Goal: Check status: Check status

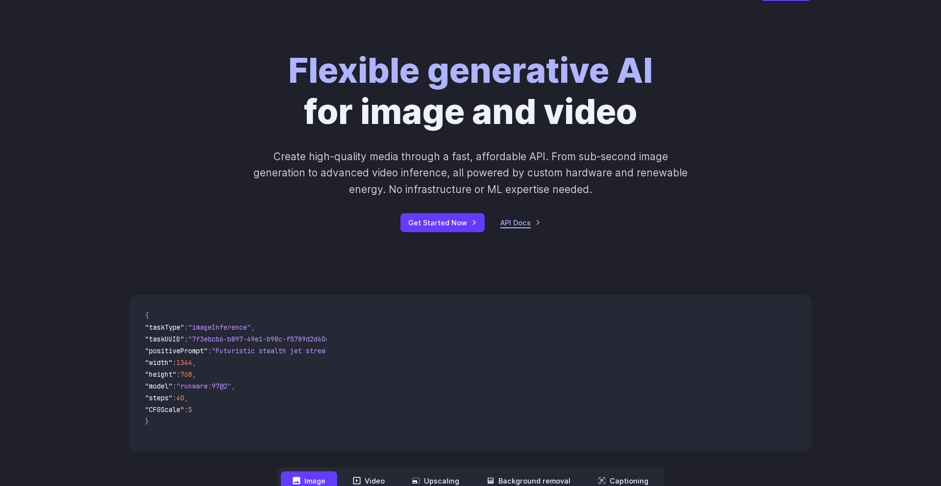
click at [521, 222] on link "API Docs" at bounding box center [520, 222] width 40 height 11
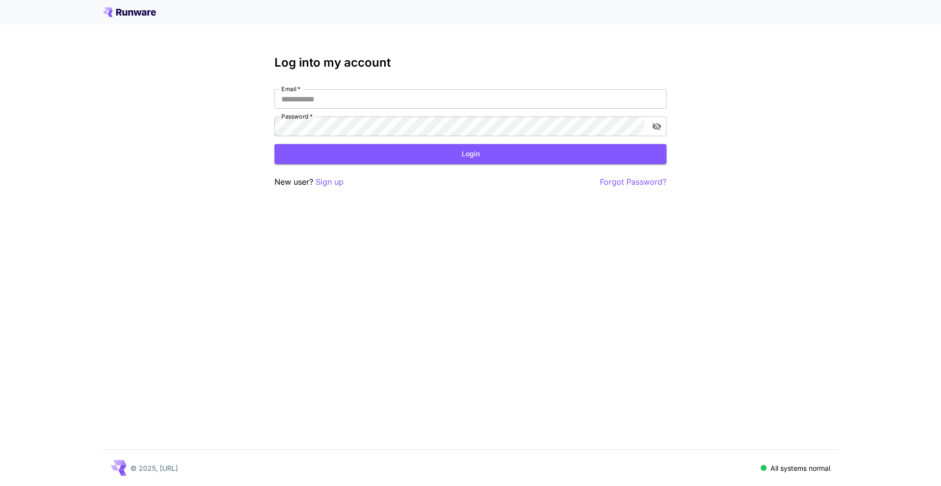
type input "**********"
click at [472, 104] on input "**********" at bounding box center [470, 99] width 392 height 20
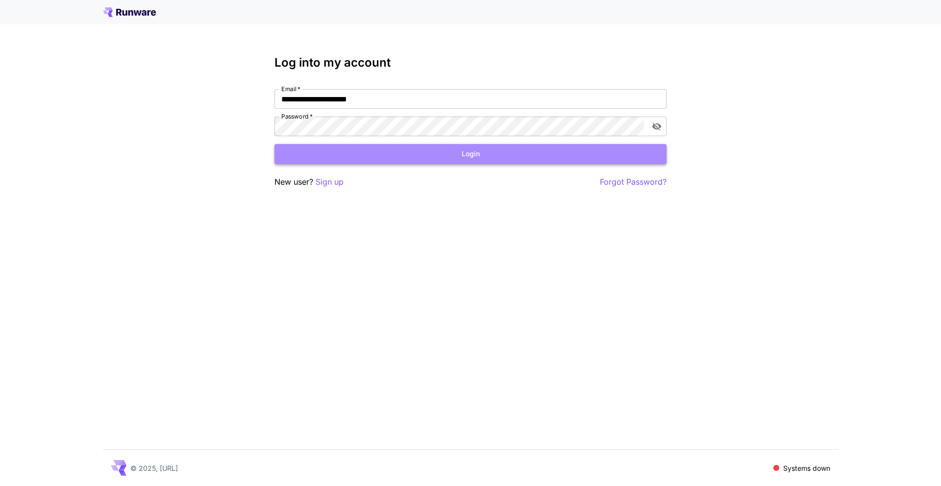
click at [474, 156] on button "Login" at bounding box center [470, 154] width 392 height 20
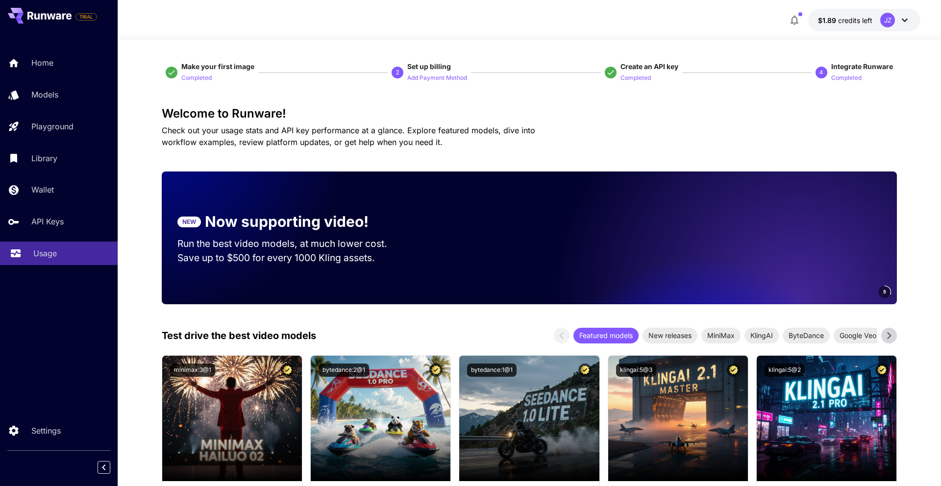
click at [33, 243] on link "Usage" at bounding box center [59, 254] width 118 height 24
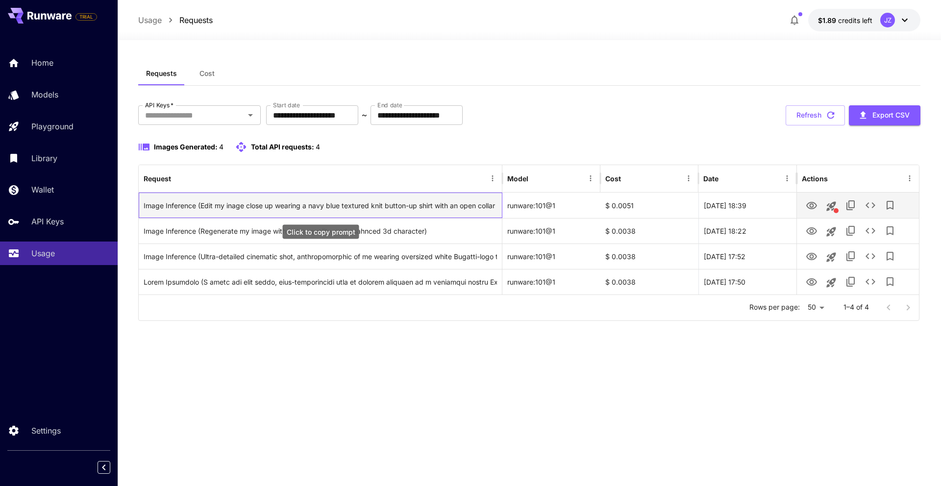
click at [328, 210] on div "Image Inference (Edit my inage close up wearing a navy blue textured knit butto…" at bounding box center [320, 205] width 353 height 25
click at [635, 205] on div "$ 0.0051" at bounding box center [649, 205] width 98 height 25
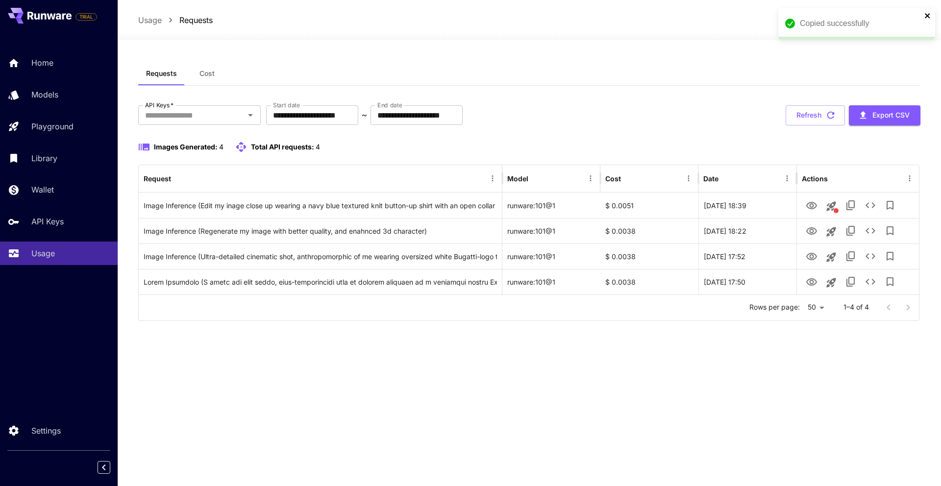
click at [929, 15] on icon "close" at bounding box center [927, 16] width 7 height 8
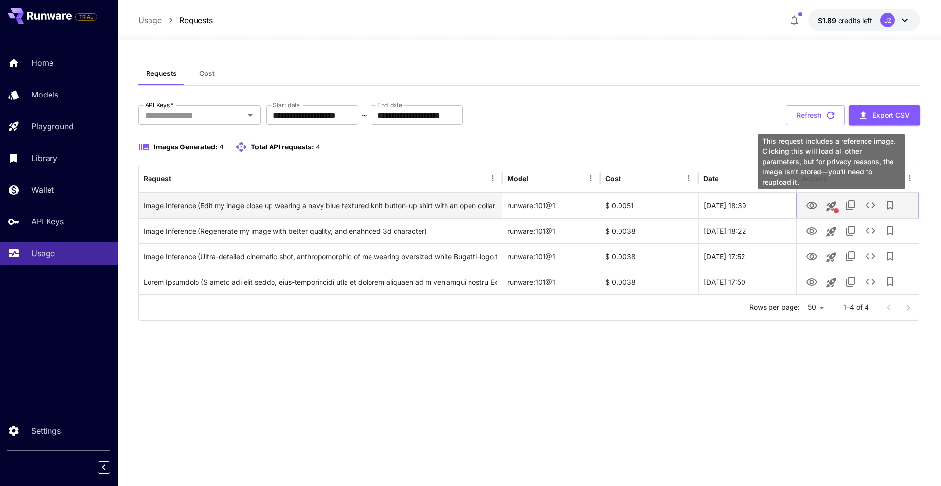
click at [833, 205] on icon "This request includes a reference image. Clicking this will load all other para…" at bounding box center [831, 205] width 9 height 9
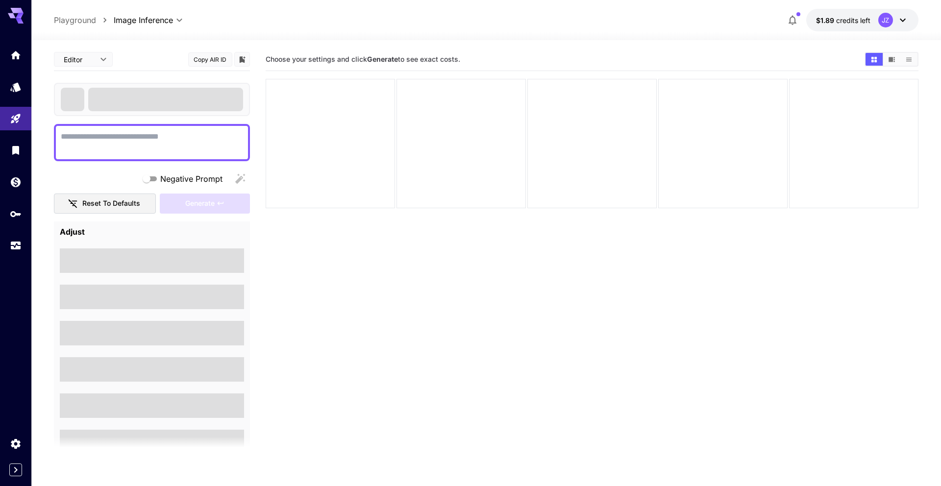
type textarea "**********"
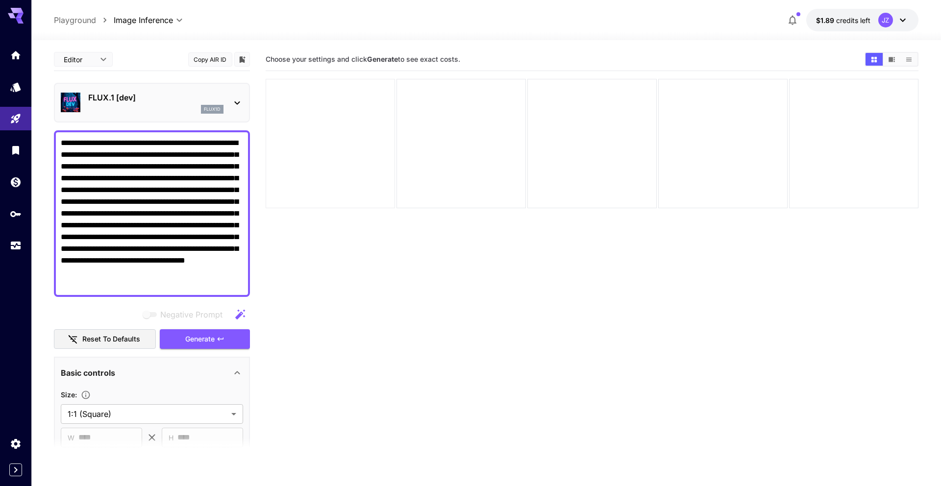
click at [352, 152] on div at bounding box center [330, 143] width 129 height 129
click at [448, 151] on div at bounding box center [460, 143] width 129 height 129
click at [220, 88] on div "FLUX.1 [dev] flux1d" at bounding box center [152, 103] width 182 height 30
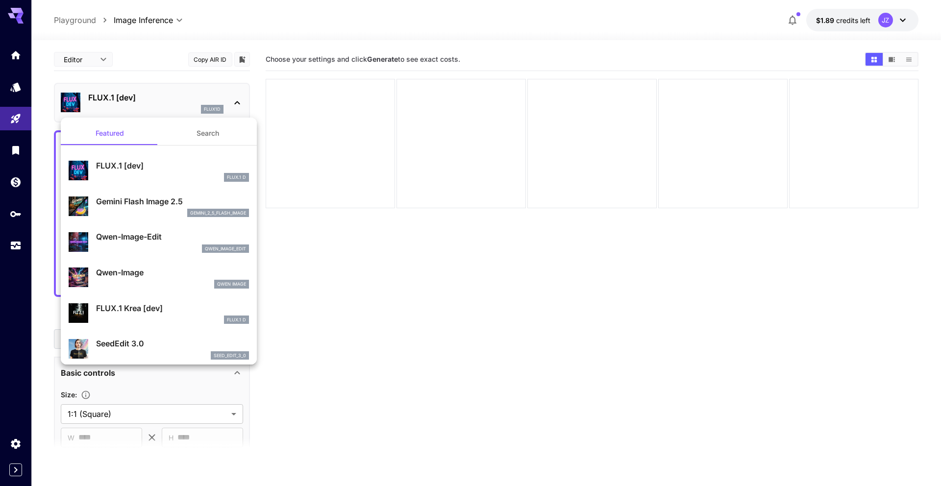
click at [298, 97] on div at bounding box center [470, 243] width 941 height 486
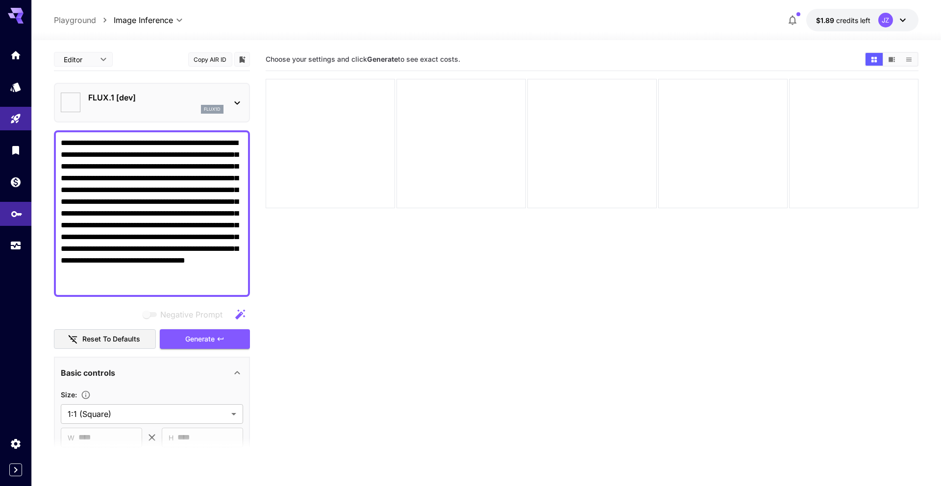
type input "********"
type input "**********"
click at [16, 239] on icon "Usage" at bounding box center [17, 243] width 12 height 12
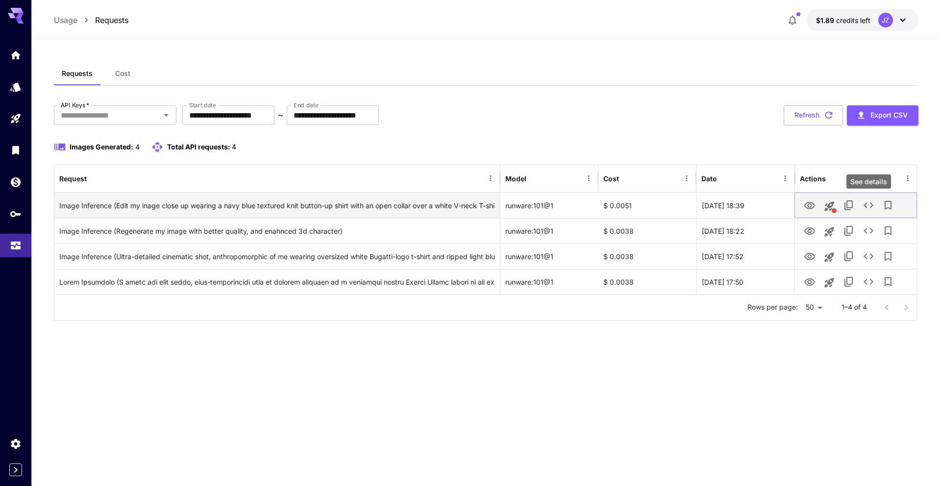
click at [864, 202] on icon "See details" at bounding box center [868, 205] width 12 height 12
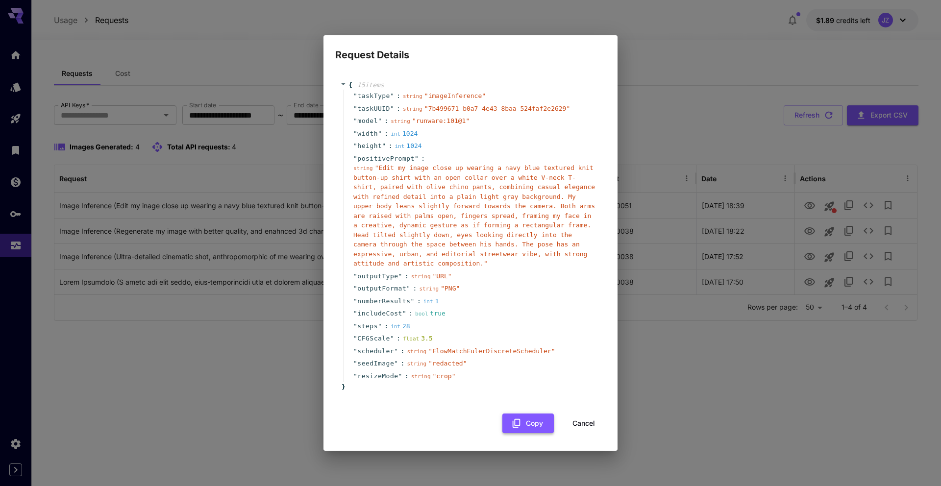
click at [518, 419] on icon "button" at bounding box center [517, 423] width 8 height 9
drag, startPoint x: 530, startPoint y: 419, endPoint x: 397, endPoint y: 300, distance: 178.3
click at [529, 419] on button "Copy" at bounding box center [527, 424] width 51 height 20
click at [522, 423] on button "Copy" at bounding box center [527, 424] width 51 height 20
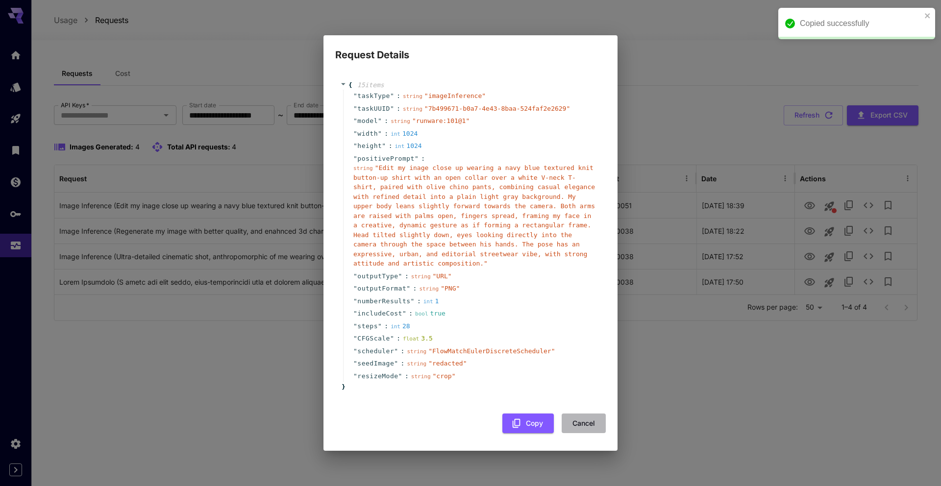
drag, startPoint x: 588, startPoint y: 425, endPoint x: 570, endPoint y: 406, distance: 26.0
click at [588, 425] on button "Cancel" at bounding box center [584, 424] width 44 height 20
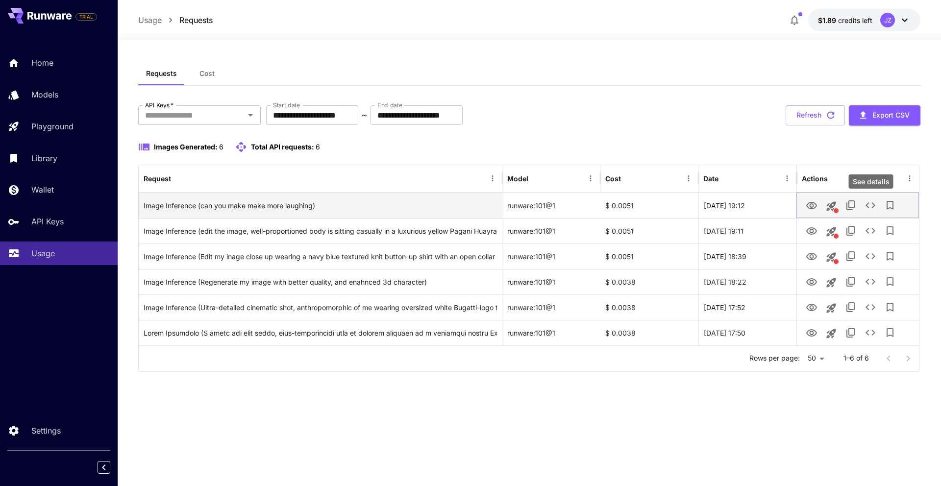
click at [871, 207] on icon "See details" at bounding box center [870, 205] width 12 height 12
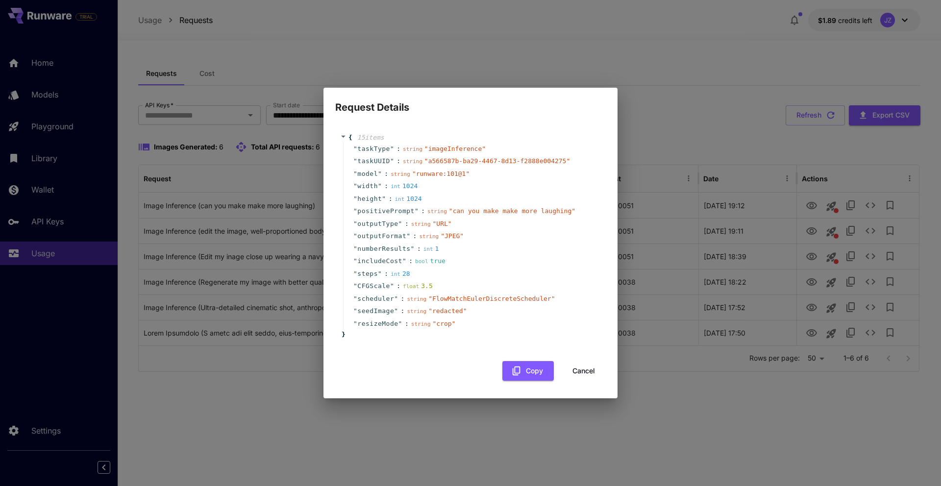
click at [371, 135] on span "15 item s" at bounding box center [370, 137] width 27 height 7
click at [368, 140] on span "15 item s" at bounding box center [370, 137] width 27 height 7
click at [360, 145] on span "taskType" at bounding box center [373, 149] width 33 height 10
click at [341, 133] on icon at bounding box center [343, 136] width 6 height 6
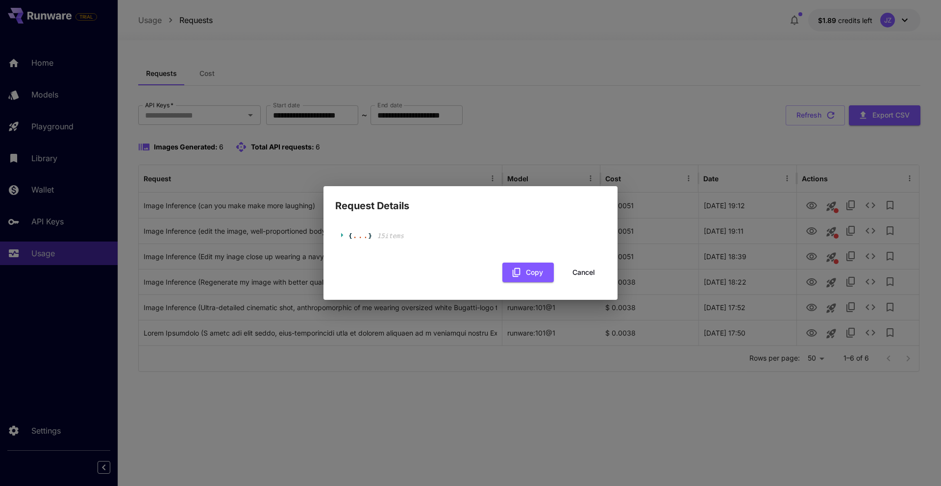
click at [354, 236] on div "..." at bounding box center [360, 235] width 16 height 5
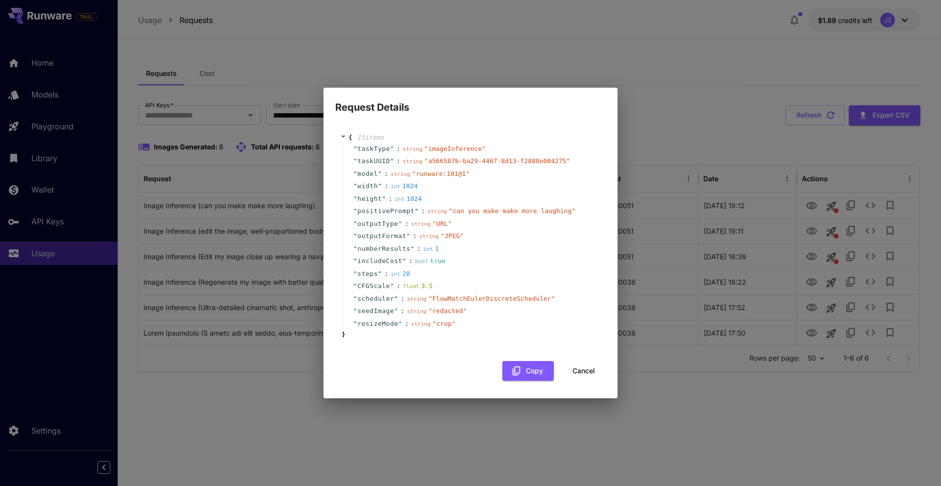
click at [400, 253] on div "" numberResults " : int 1" at bounding box center [472, 249] width 258 height 13
drag, startPoint x: 434, startPoint y: 263, endPoint x: 435, endPoint y: 271, distance: 7.9
click at [434, 268] on div "" taskType " : string " imageInference " " taskUUID " : string " a566587b-ba29-…" at bounding box center [472, 237] width 258 height 188
click at [492, 321] on div "" resizeMode " : string " crop "" at bounding box center [472, 324] width 258 height 13
click at [513, 370] on icon "button" at bounding box center [517, 371] width 8 height 9
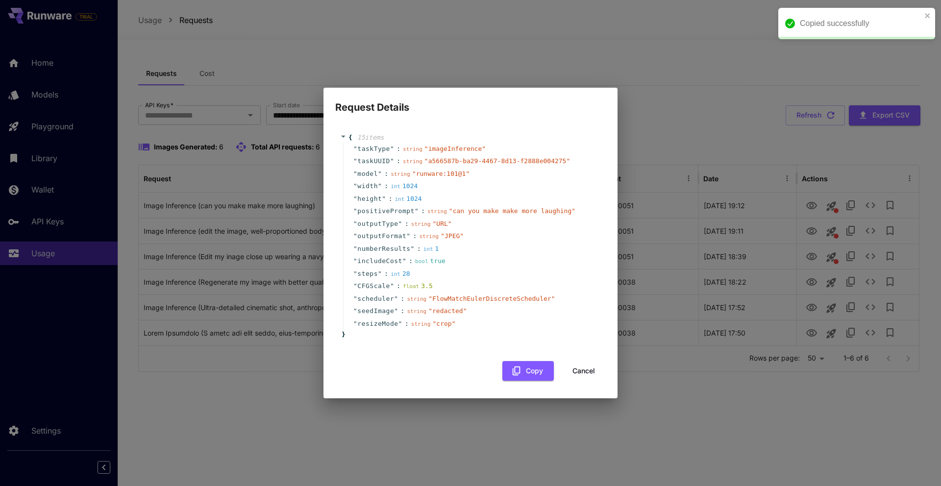
click at [592, 364] on button "Cancel" at bounding box center [584, 371] width 44 height 20
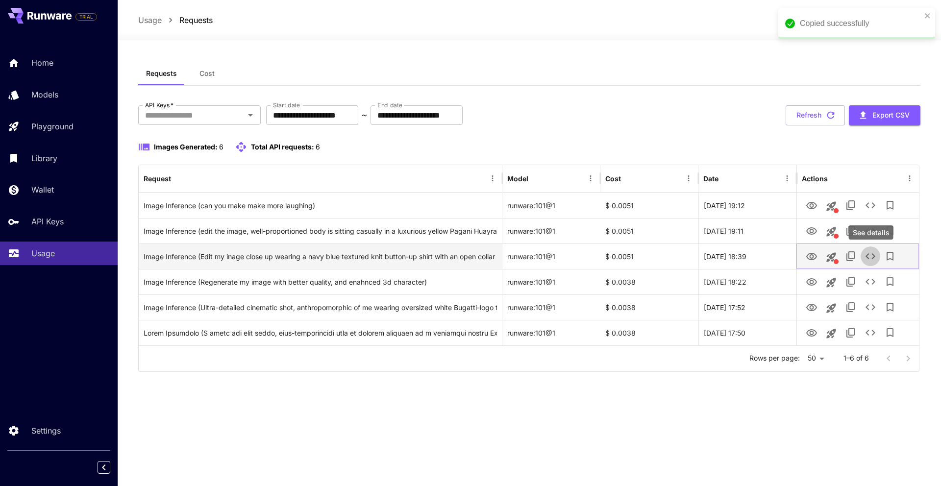
click at [873, 256] on icon "See details" at bounding box center [870, 256] width 10 height 6
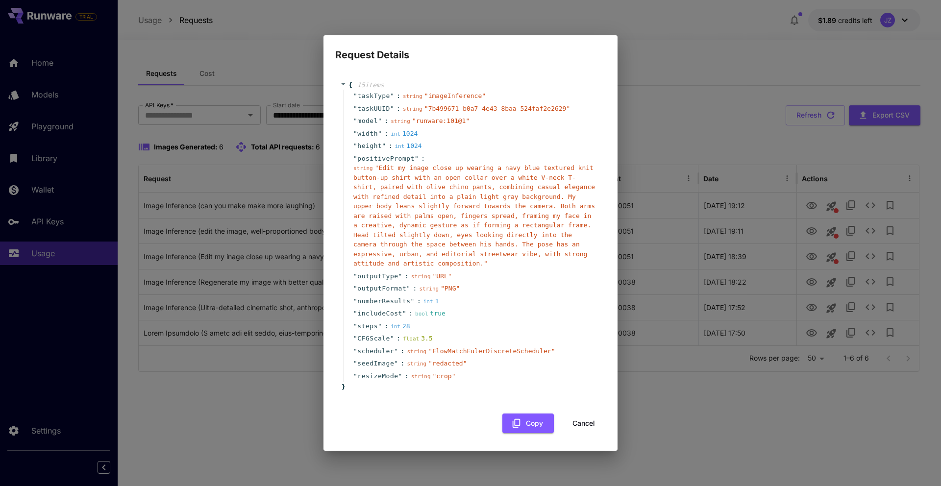
click at [582, 426] on button "Cancel" at bounding box center [584, 424] width 44 height 20
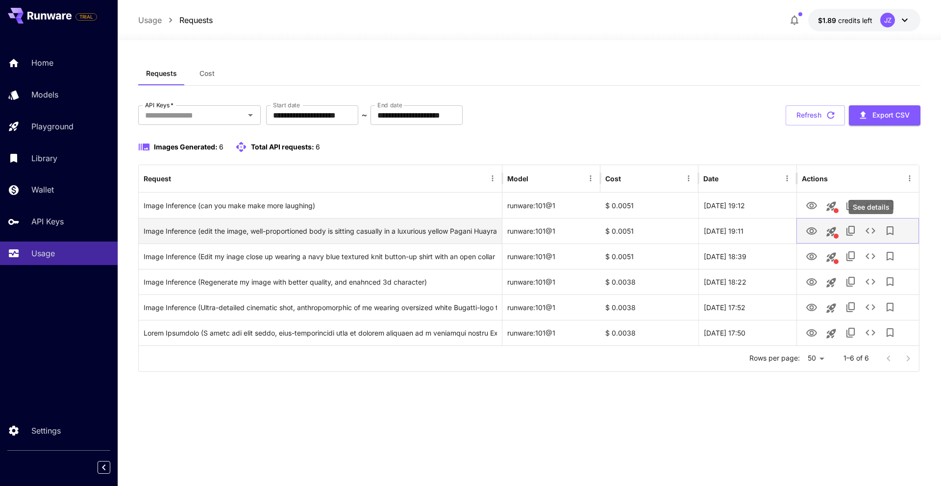
click at [870, 226] on icon "See details" at bounding box center [870, 231] width 12 height 12
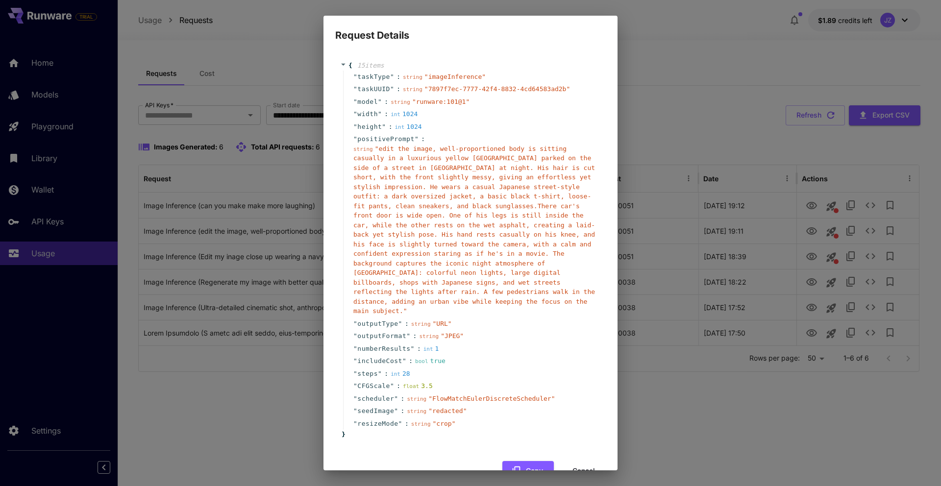
click at [563, 451] on div "{ 15 item s " taskType " : string " imageInference " " taskUUID " : string " 78…" at bounding box center [470, 266] width 270 height 430
click at [583, 461] on button "Cancel" at bounding box center [584, 471] width 44 height 20
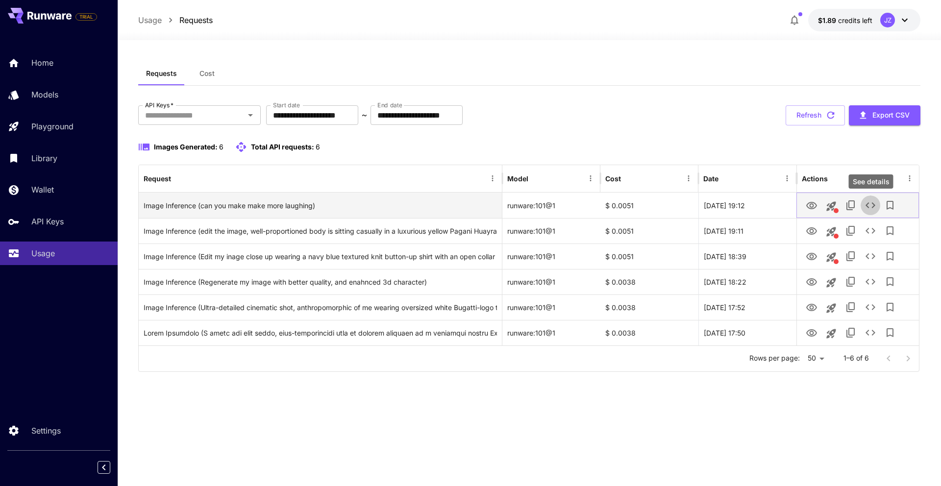
click at [872, 206] on icon "See details" at bounding box center [870, 205] width 12 height 12
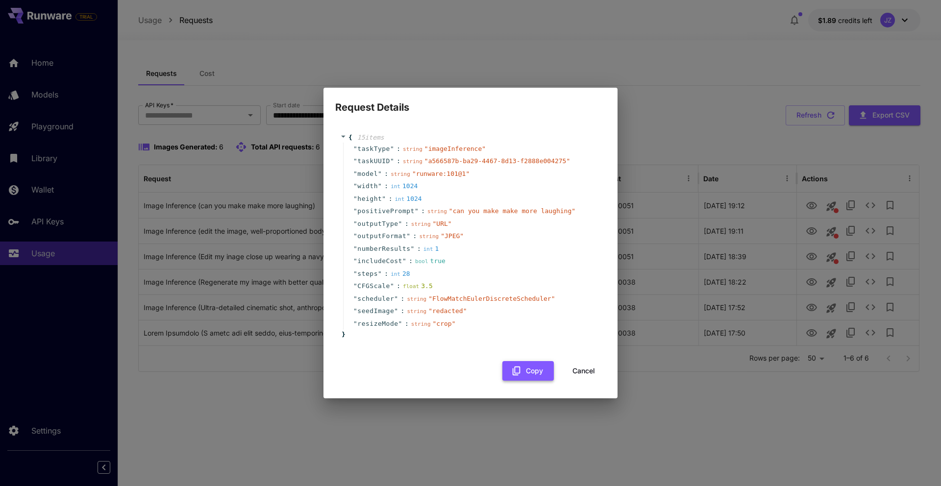
click at [533, 364] on button "Copy" at bounding box center [527, 371] width 51 height 20
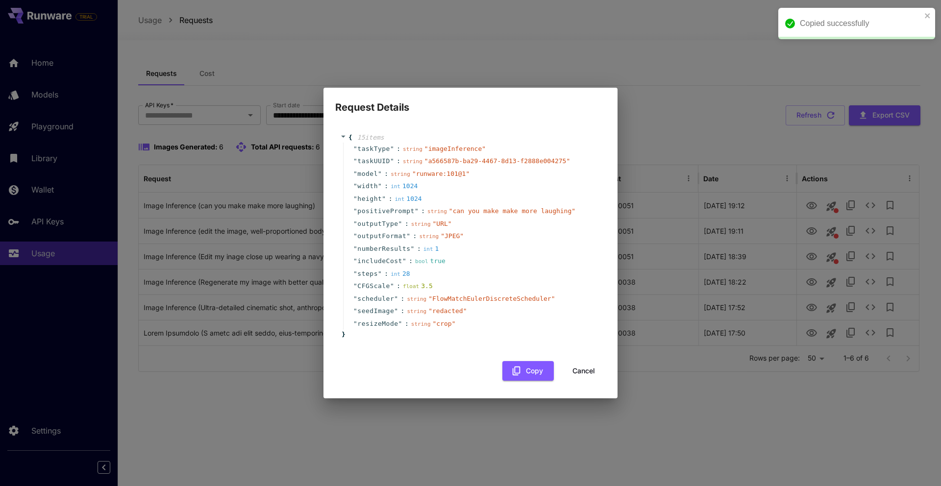
click at [588, 372] on button "Cancel" at bounding box center [584, 371] width 44 height 20
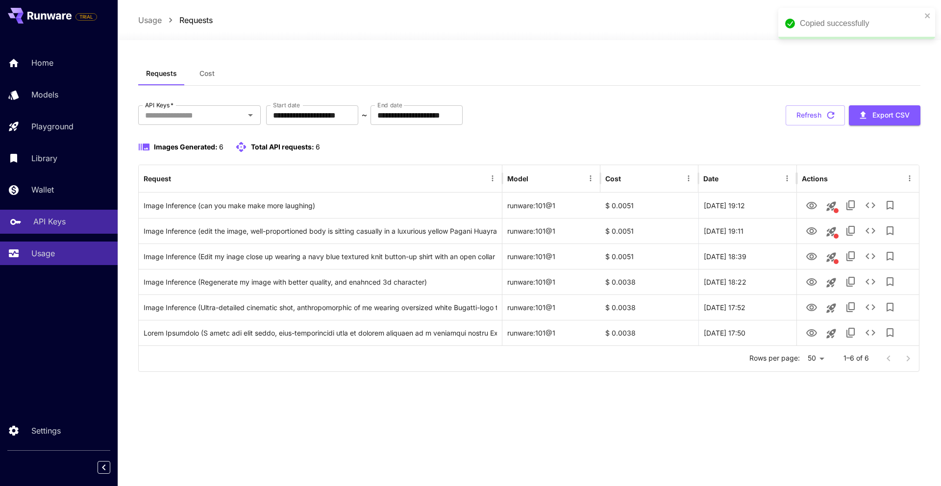
click at [36, 231] on link "API Keys" at bounding box center [59, 222] width 118 height 24
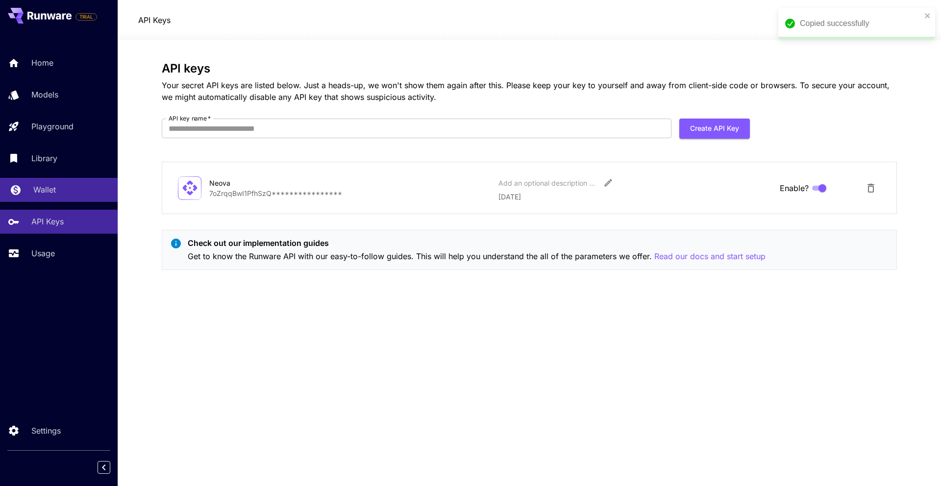
click at [51, 198] on link "Wallet" at bounding box center [59, 190] width 118 height 24
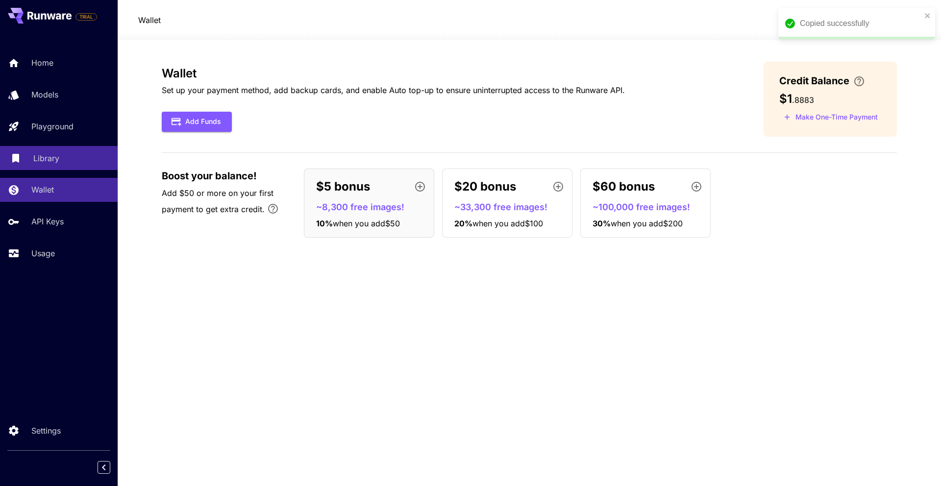
click at [58, 168] on link "Library" at bounding box center [59, 158] width 118 height 24
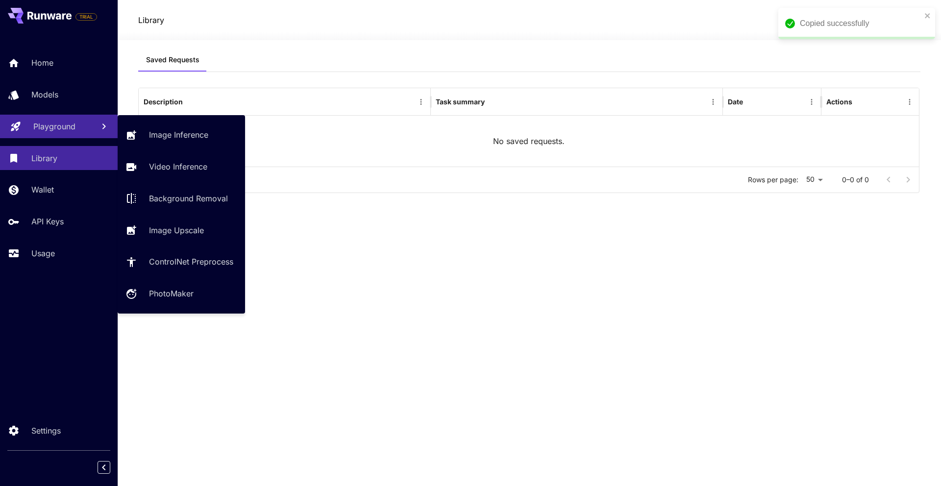
click at [61, 122] on p "Playground" at bounding box center [54, 127] width 42 height 12
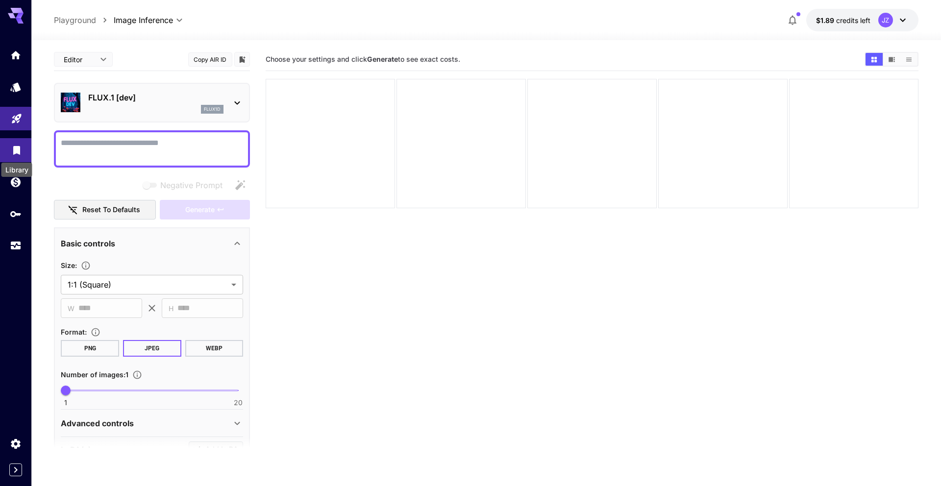
click at [18, 153] on icon "Library" at bounding box center [17, 148] width 12 height 12
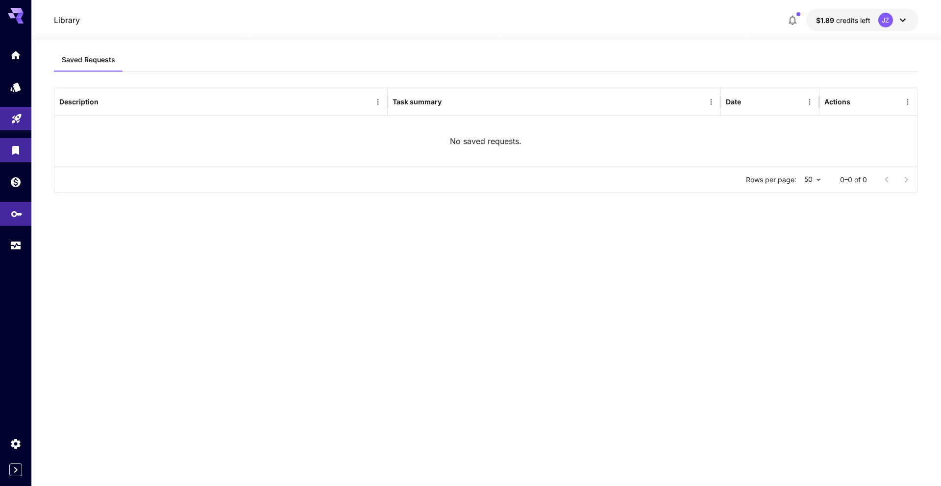
click at [8, 208] on link at bounding box center [15, 214] width 31 height 24
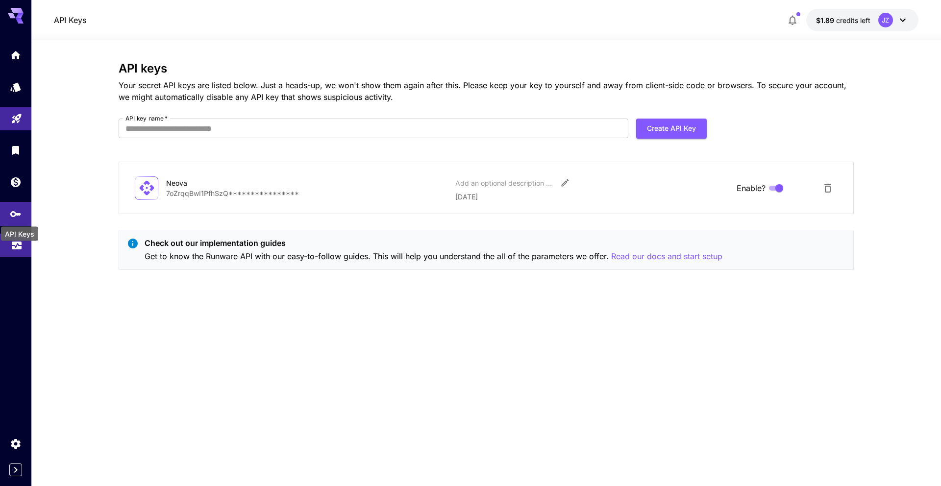
click at [11, 248] on icon "Usage" at bounding box center [17, 243] width 12 height 12
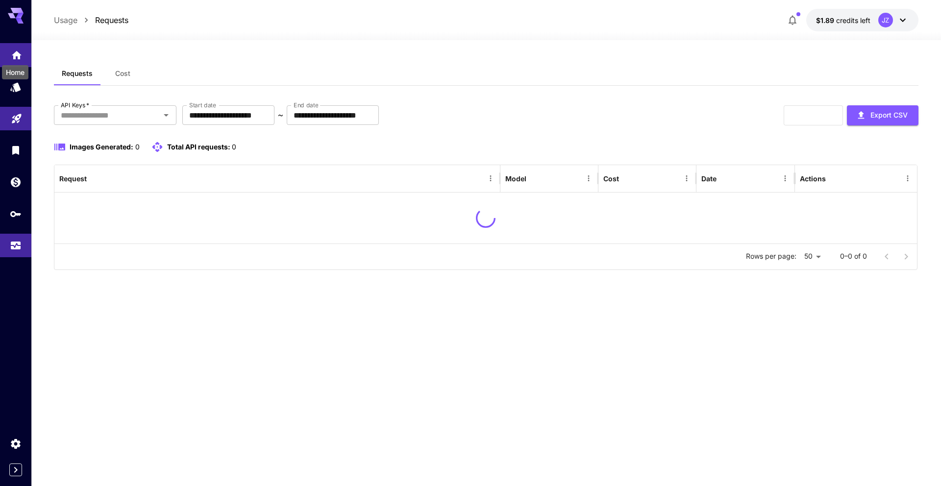
click at [13, 55] on icon "Home" at bounding box center [17, 52] width 10 height 8
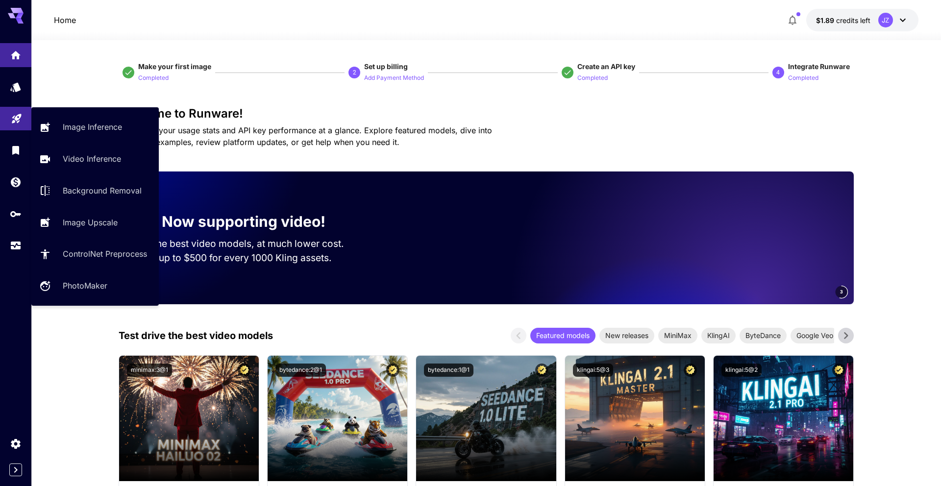
click at [16, 127] on link at bounding box center [15, 119] width 31 height 24
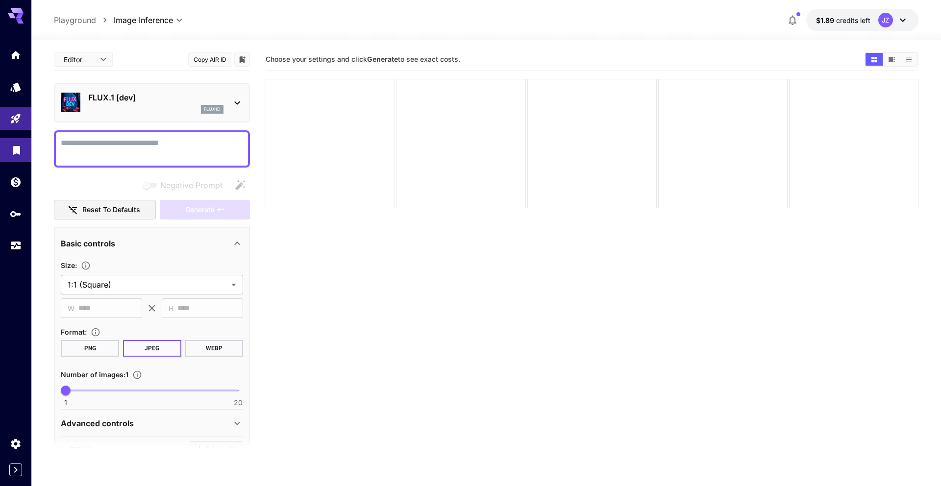
click at [15, 156] on link at bounding box center [15, 150] width 31 height 24
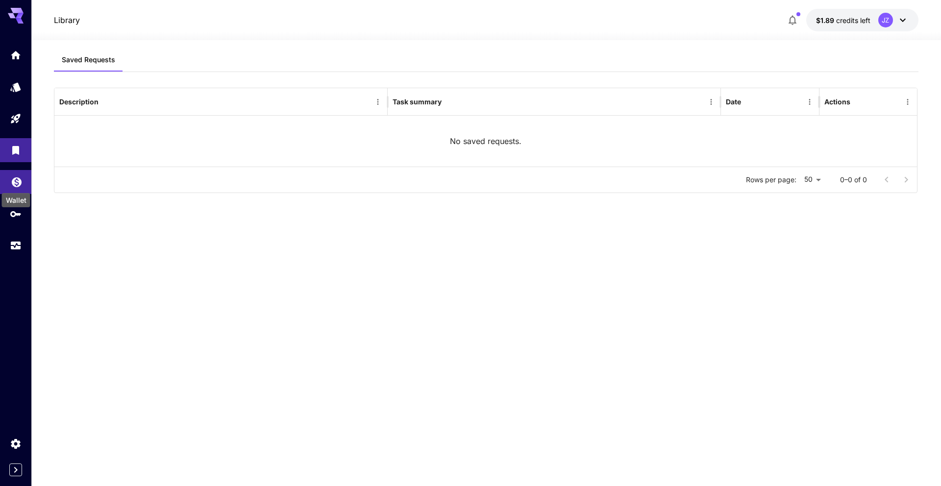
click at [11, 179] on icon "Wallet" at bounding box center [17, 179] width 12 height 12
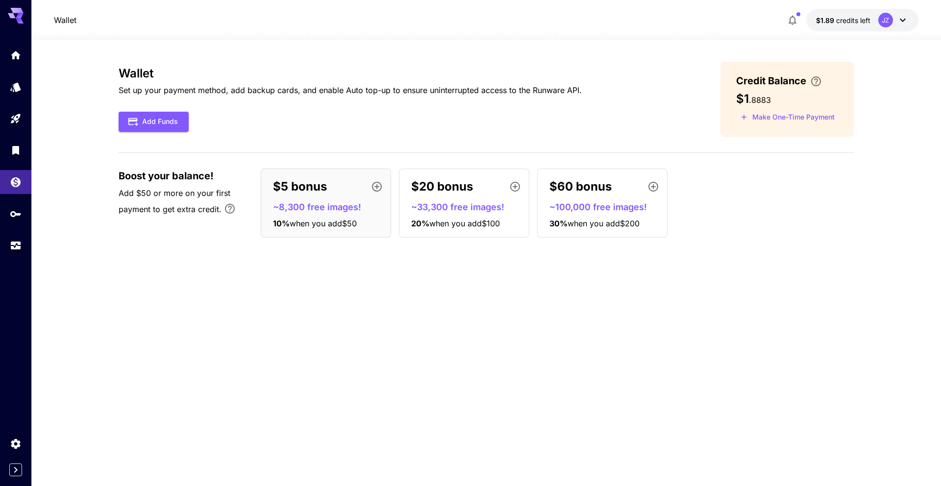
click at [372, 185] on icon "button" at bounding box center [377, 187] width 10 height 10
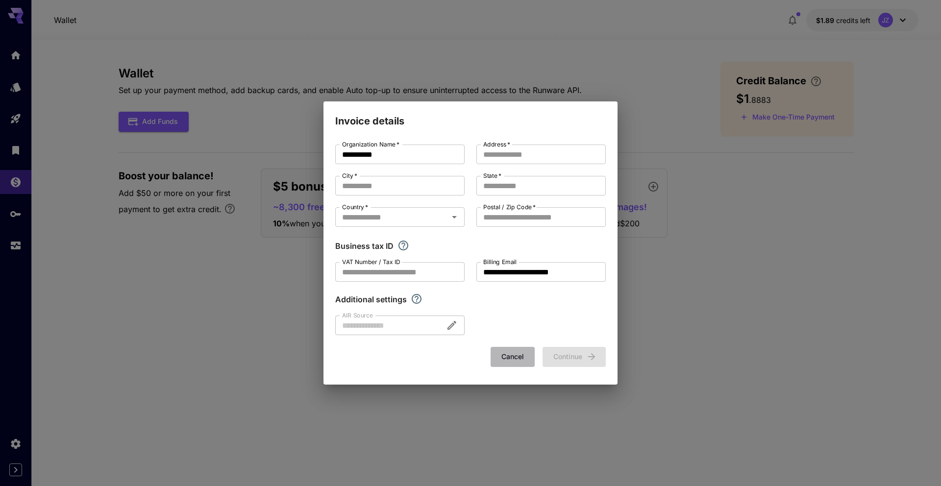
click at [507, 362] on button "Cancel" at bounding box center [512, 357] width 44 height 20
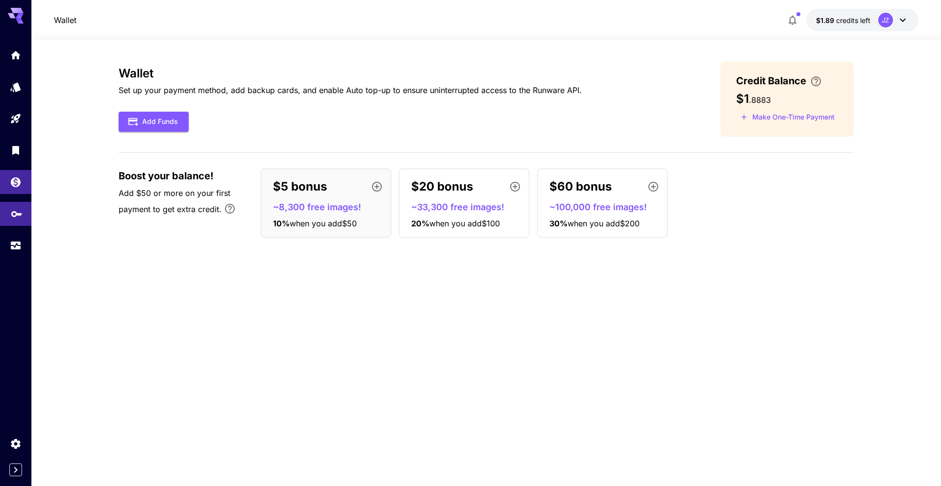
click at [4, 212] on link at bounding box center [15, 214] width 31 height 24
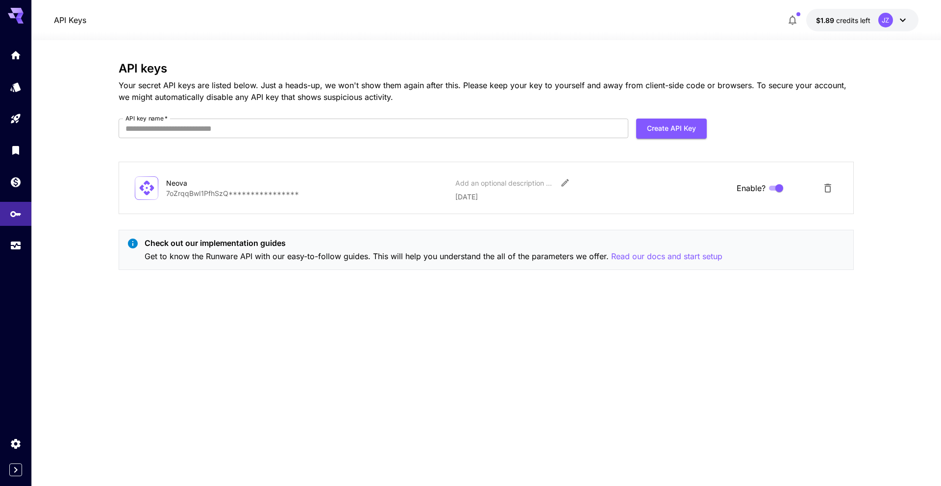
click at [23, 233] on div at bounding box center [15, 150] width 31 height 214
click at [15, 243] on icon "Usage" at bounding box center [17, 241] width 10 height 5
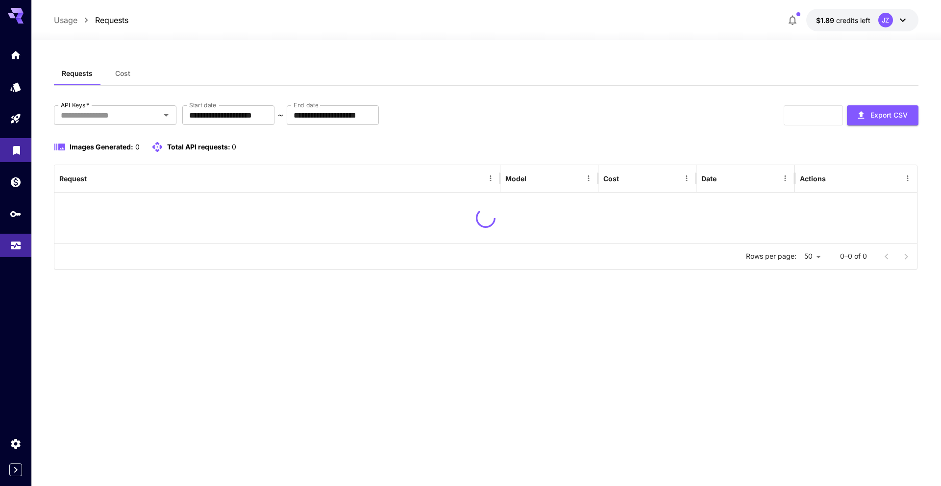
click at [13, 151] on icon "Library" at bounding box center [17, 148] width 12 height 12
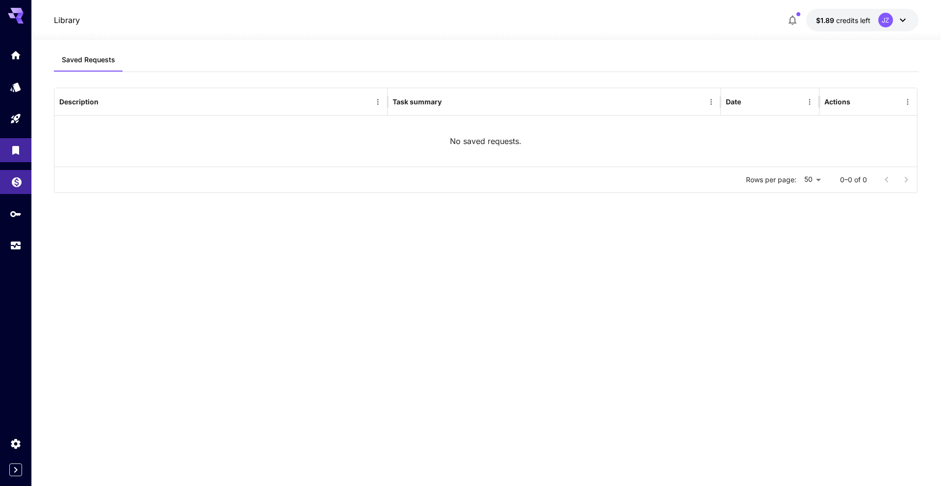
click at [7, 186] on link at bounding box center [15, 182] width 31 height 24
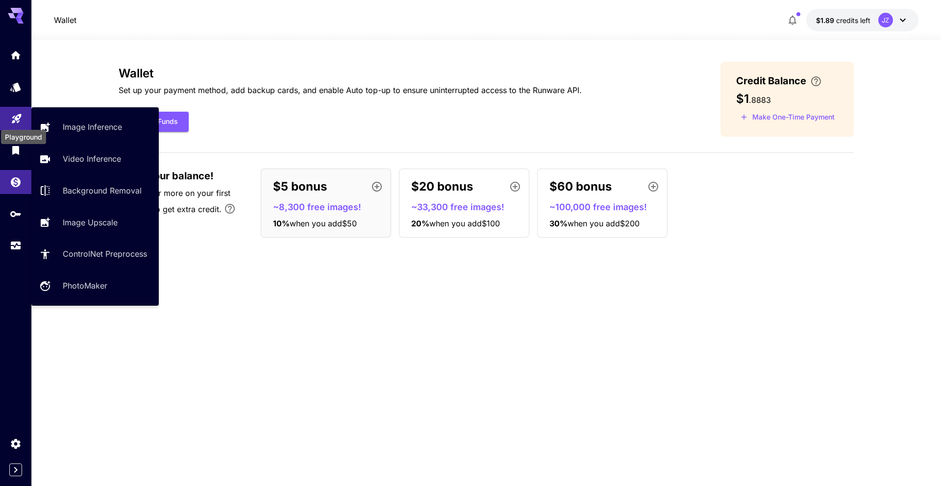
click at [13, 120] on icon "Playground" at bounding box center [17, 116] width 12 height 12
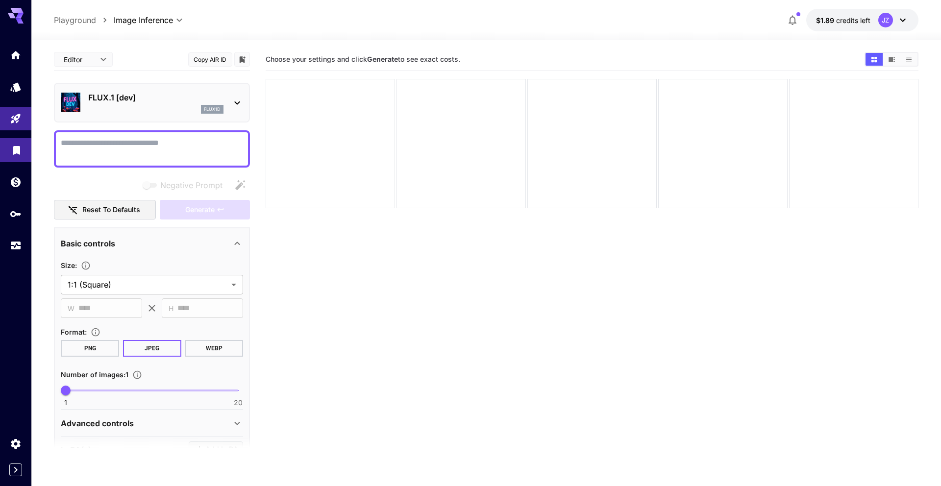
click at [9, 150] on link at bounding box center [15, 150] width 31 height 24
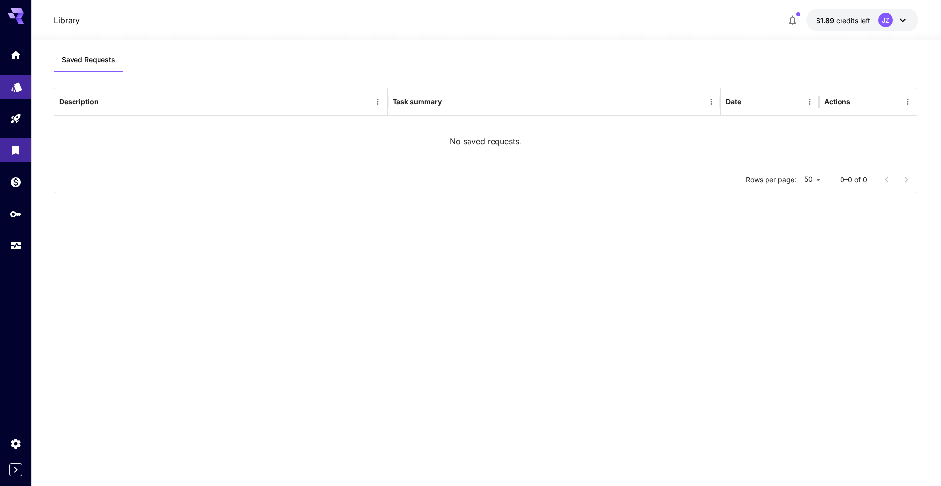
click at [22, 92] on body "Library $1.89 credits left JZ Saved Requests Description Task summary Date Acti…" at bounding box center [470, 243] width 941 height 486
drag, startPoint x: 11, startPoint y: 431, endPoint x: 15, endPoint y: 438, distance: 7.7
click at [11, 432] on link at bounding box center [15, 444] width 31 height 24
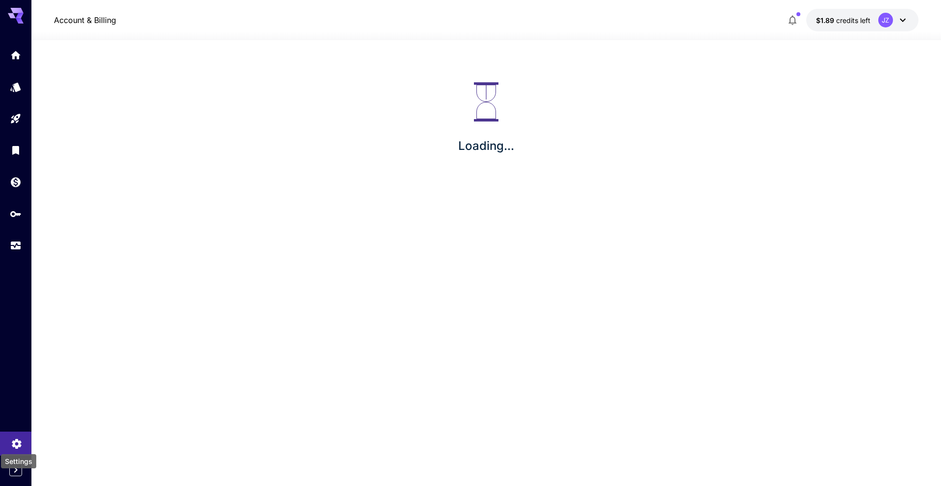
click at [15, 438] on icon "Settings" at bounding box center [16, 441] width 9 height 10
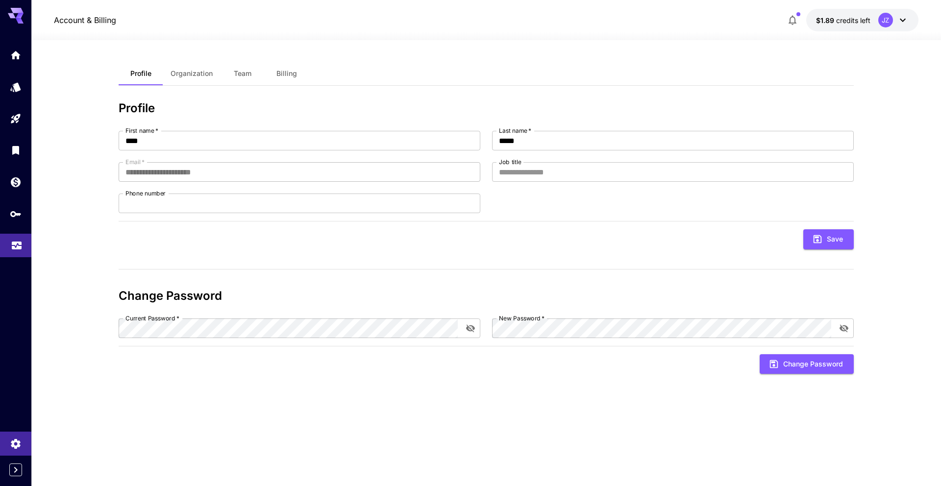
click at [6, 237] on link at bounding box center [15, 246] width 31 height 24
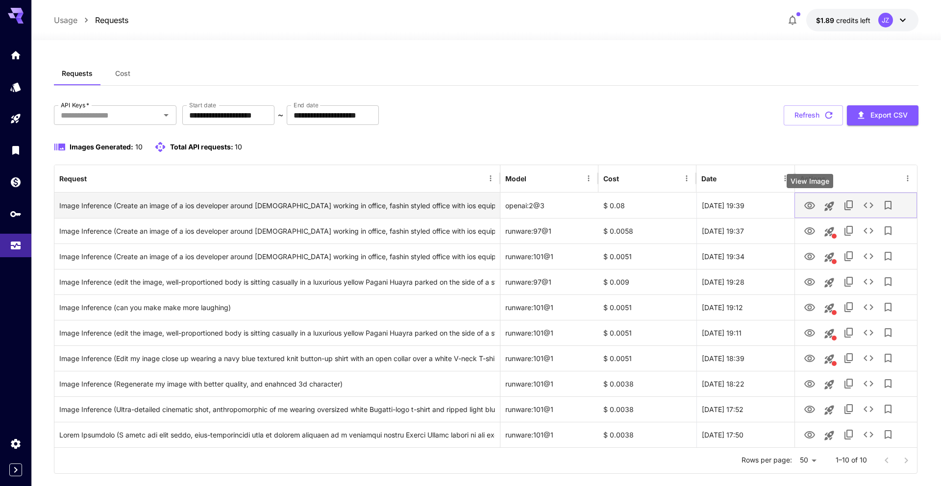
click at [812, 203] on icon "View Image" at bounding box center [809, 205] width 11 height 7
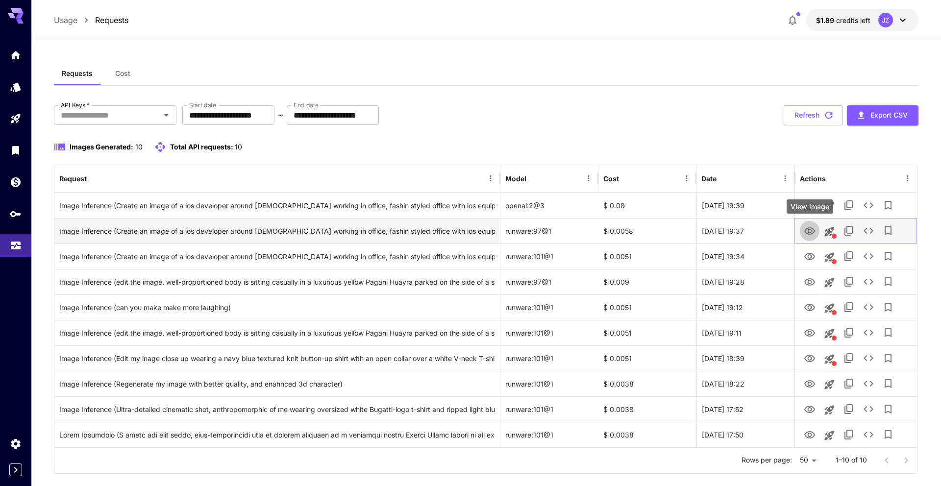
click at [808, 225] on icon "View Image" at bounding box center [810, 231] width 12 height 12
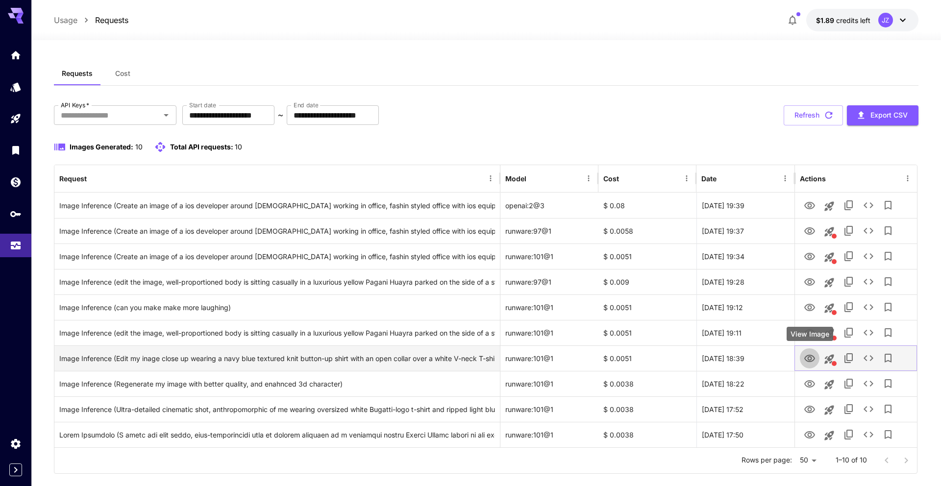
click at [806, 351] on button "View Image" at bounding box center [810, 358] width 20 height 20
click at [806, 362] on icon "View Image" at bounding box center [810, 359] width 12 height 12
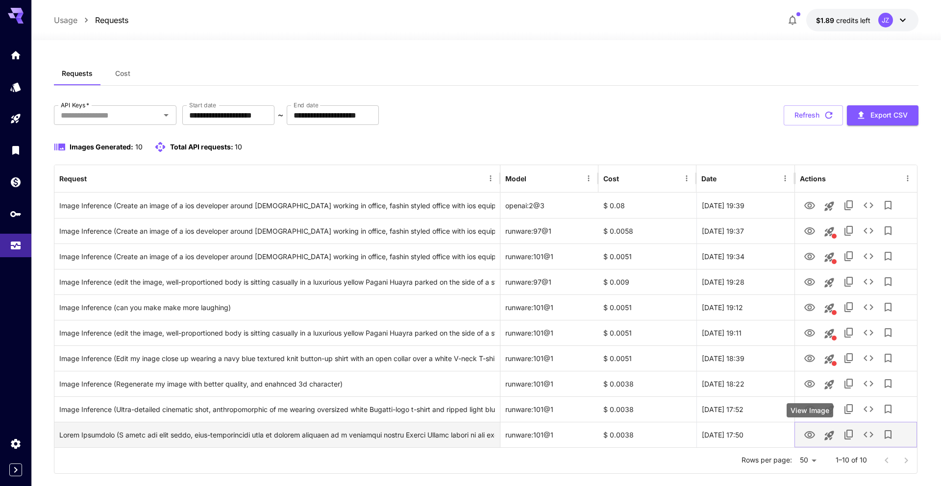
click at [812, 431] on icon "View Image" at bounding box center [810, 435] width 12 height 12
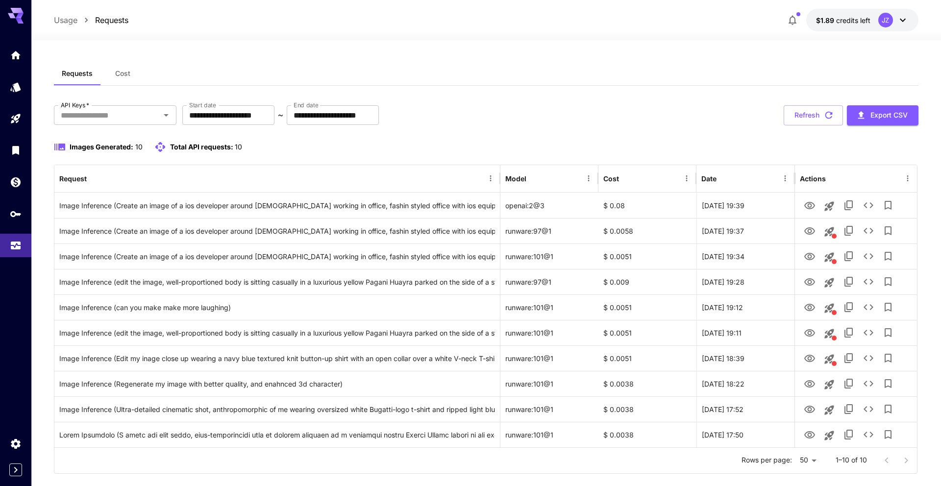
click at [212, 149] on span "Total API requests:" at bounding box center [201, 147] width 63 height 8
click at [794, 105] on button "Refresh" at bounding box center [813, 115] width 59 height 20
